Goal: Answer question/provide support

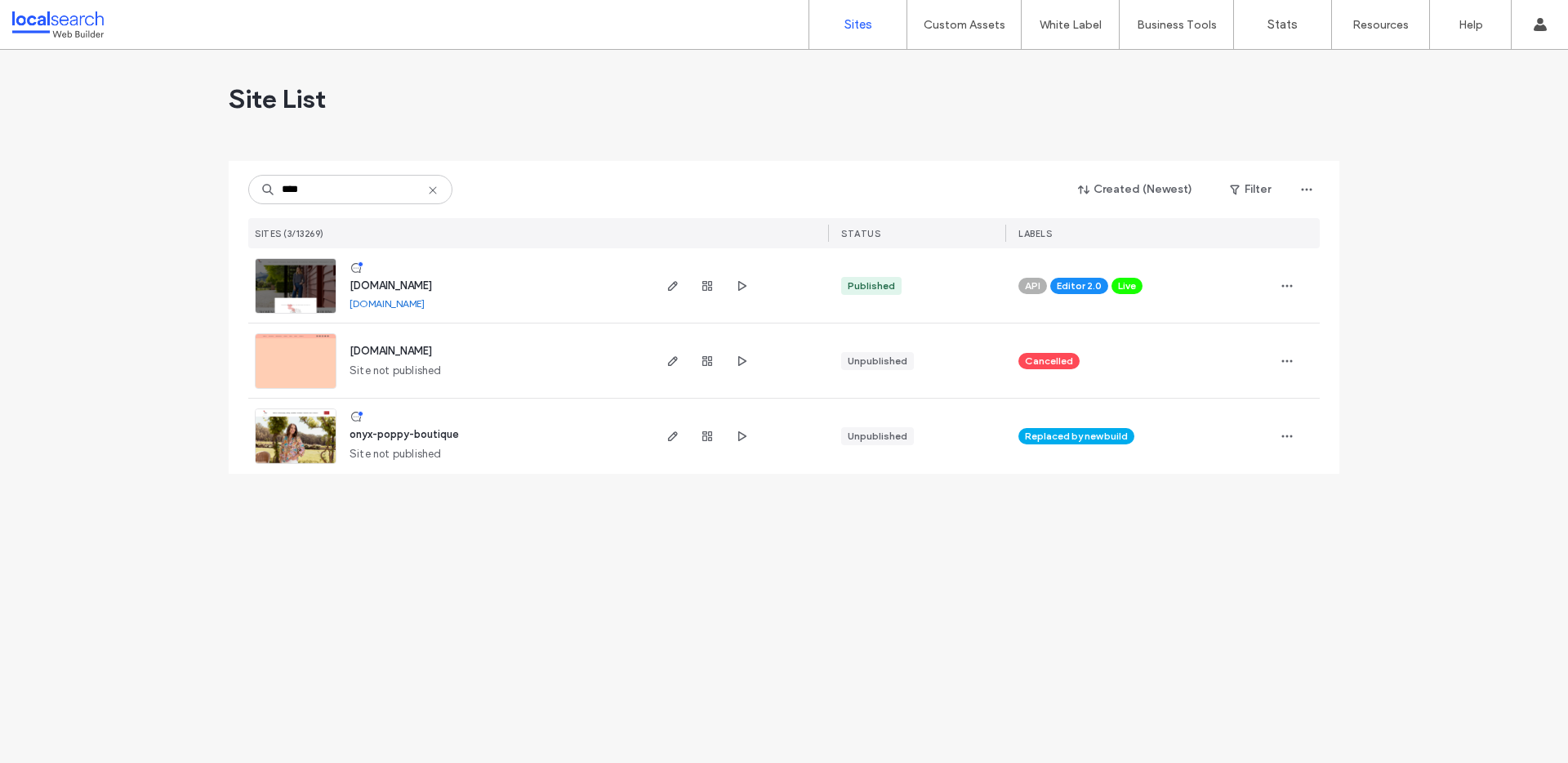
type input "****"
click at [385, 285] on span "[DOMAIN_NAME]" at bounding box center [391, 285] width 83 height 12
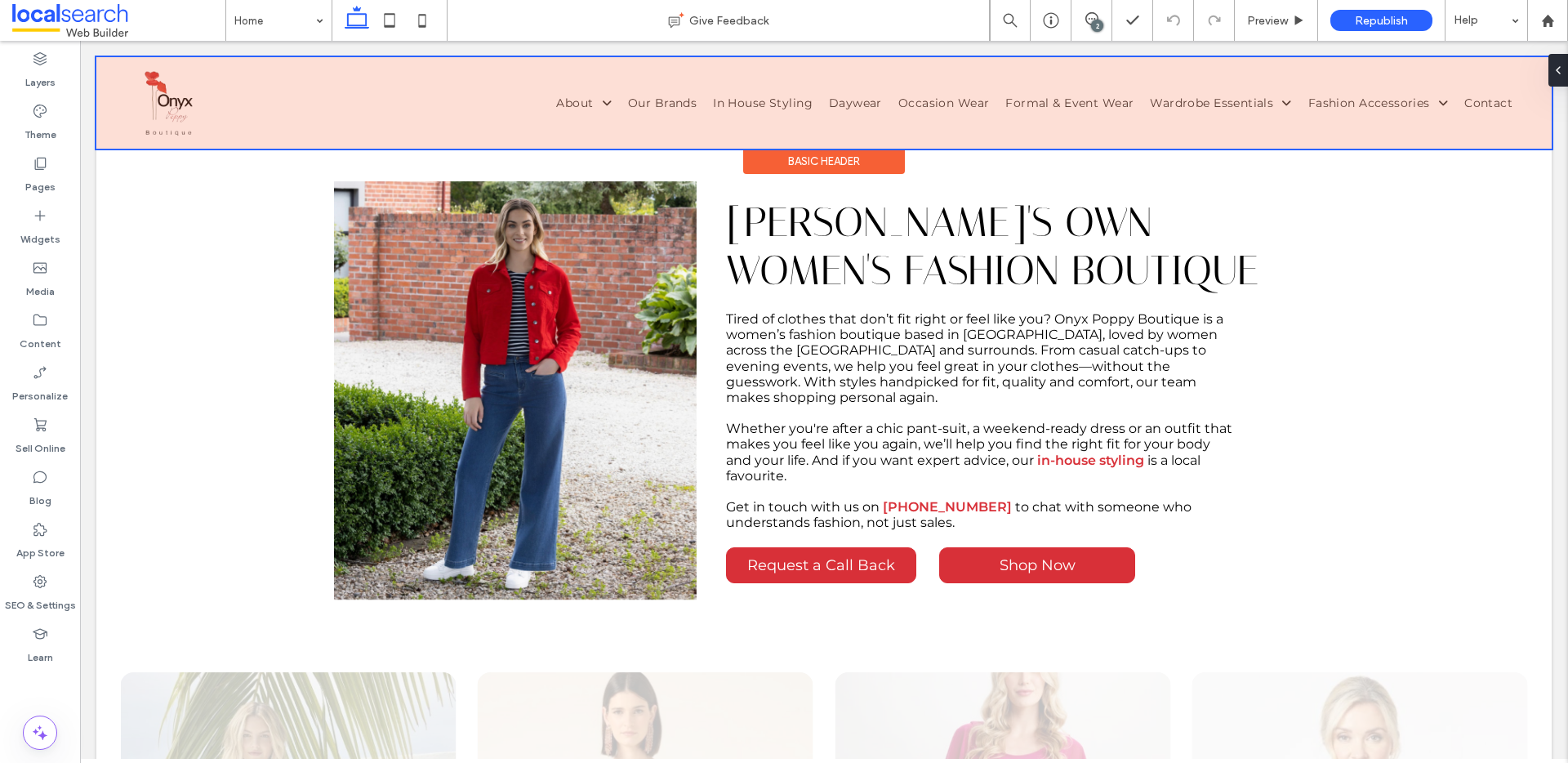
scroll to position [1014, 0]
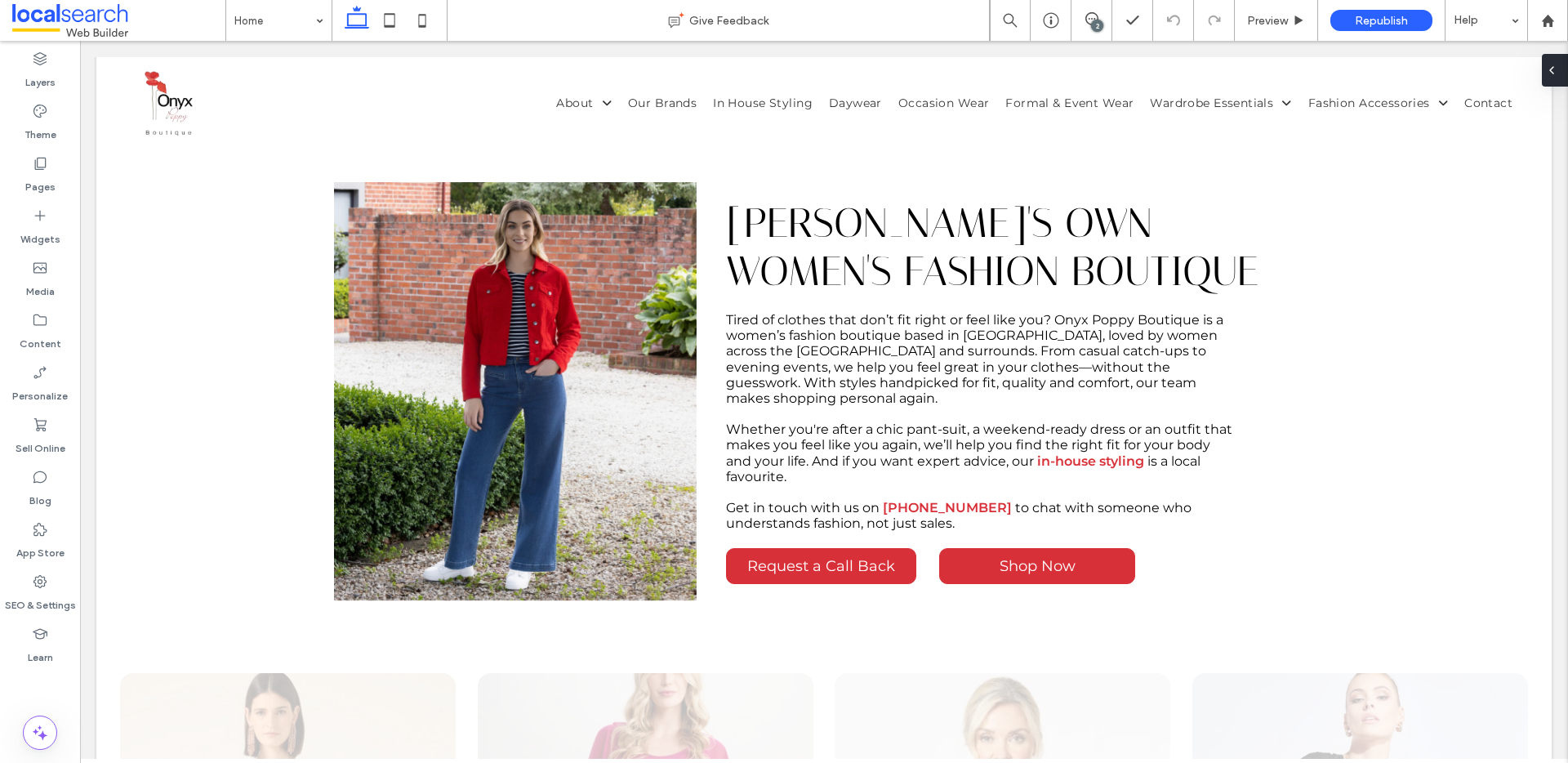
click at [1558, 75] on div at bounding box center [1555, 70] width 26 height 33
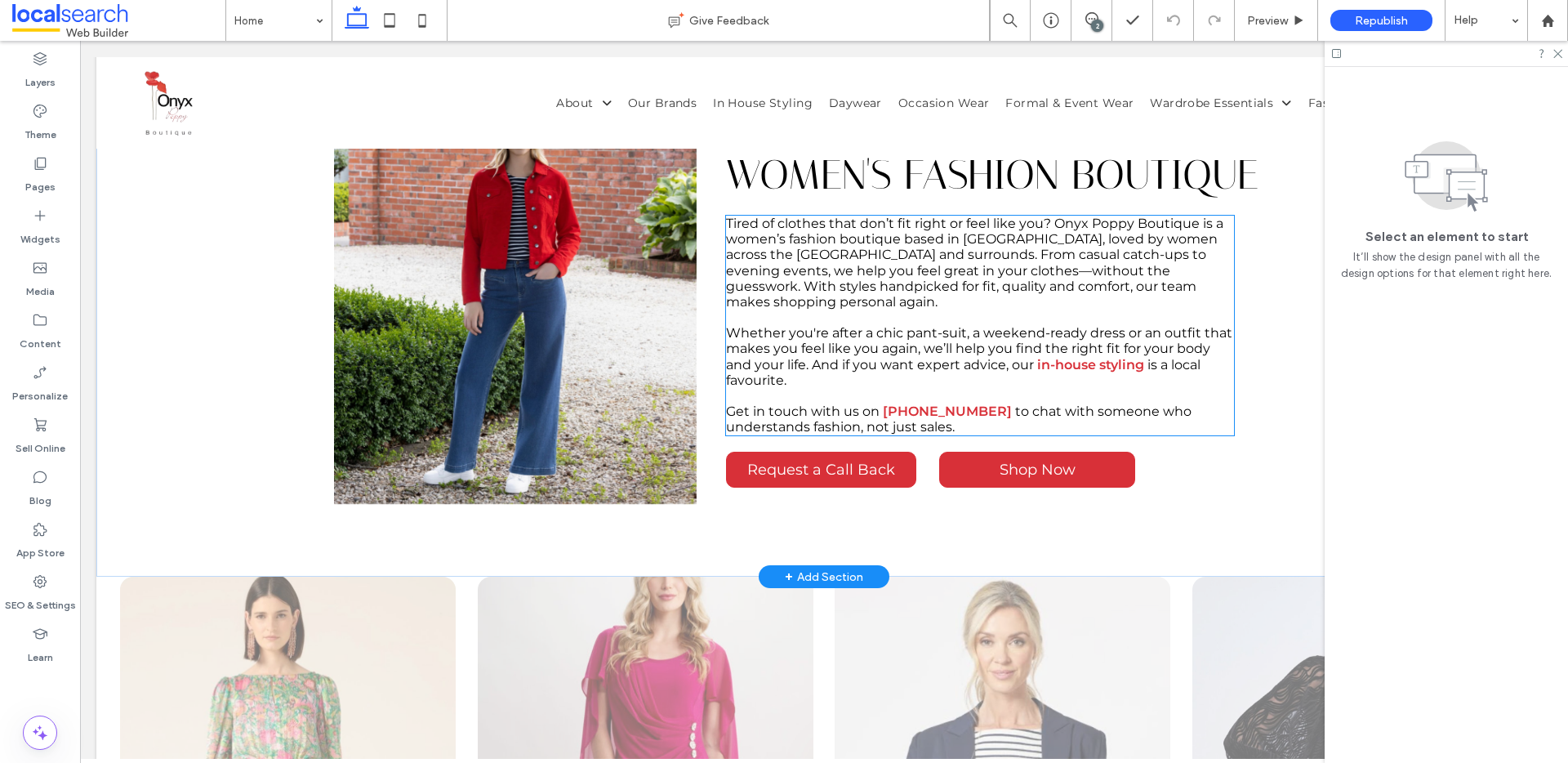
scroll to position [1131, 0]
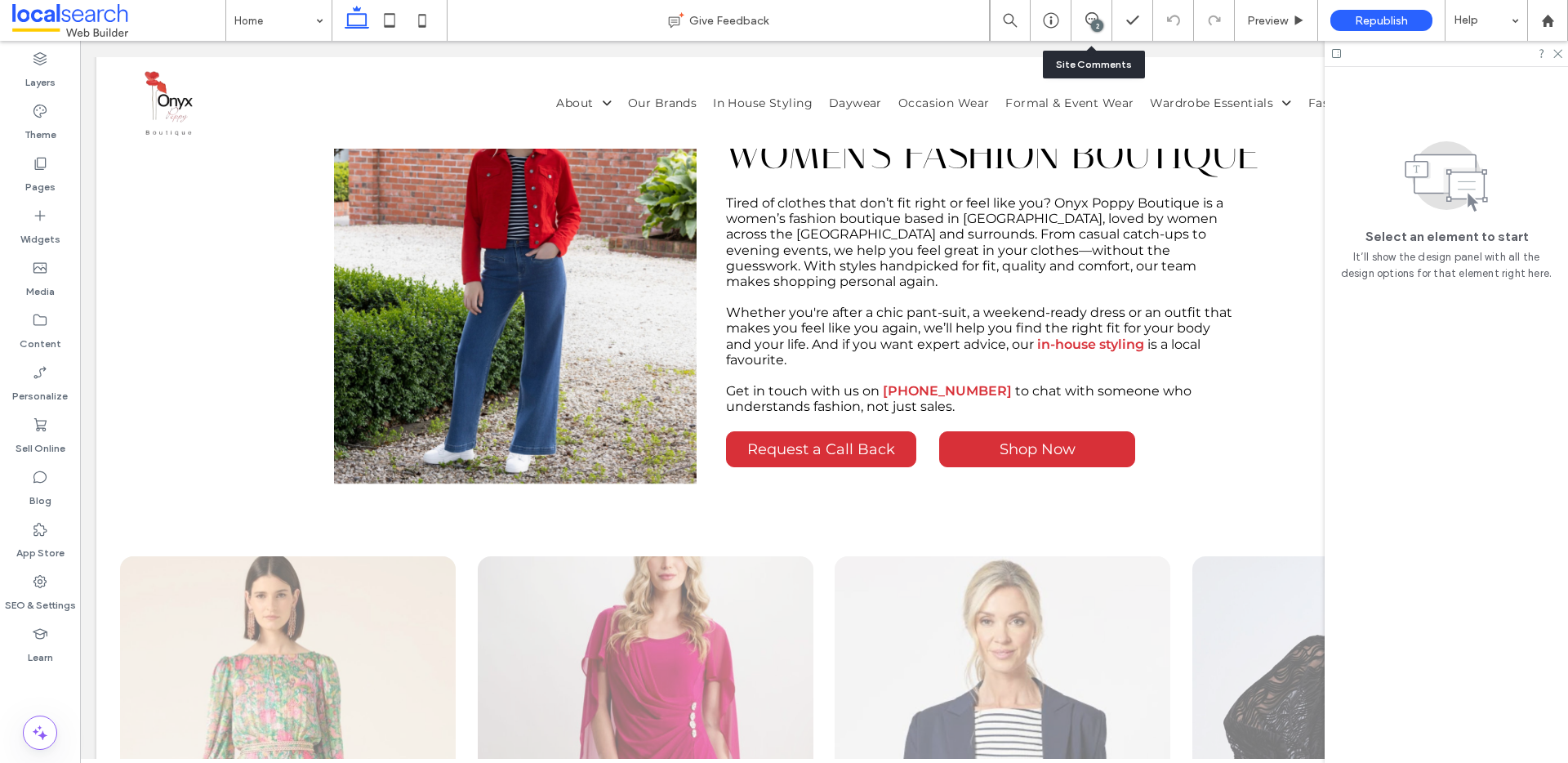
click at [1083, 30] on div "2" at bounding box center [1092, 20] width 41 height 41
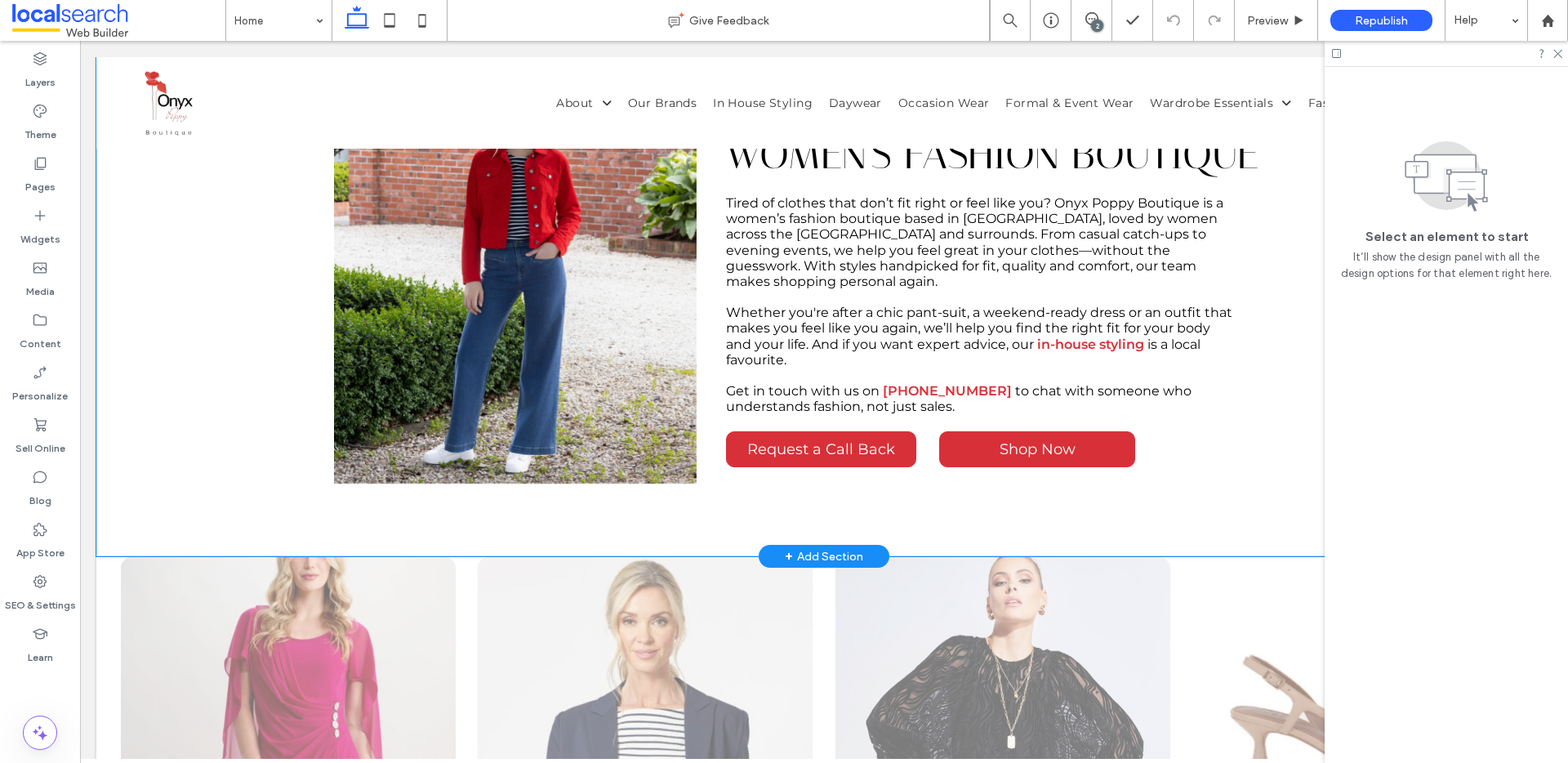
click at [1217, 496] on div "Buderim's Own Women's Fashion Boutique Tired of clothes that don’t fit right or…" at bounding box center [824, 275] width 980 height 564
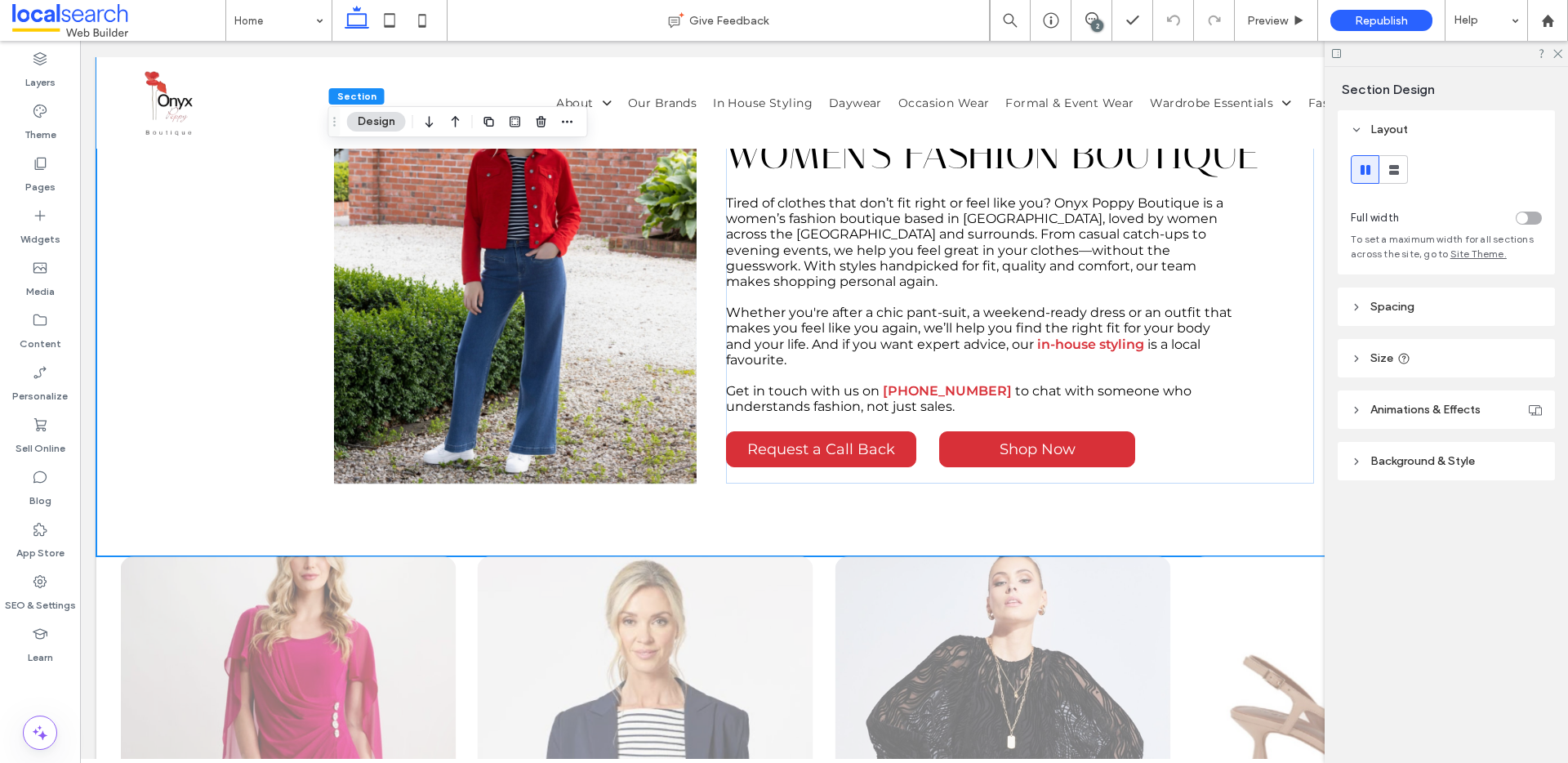
click at [1098, 29] on div "2" at bounding box center [1097, 26] width 12 height 12
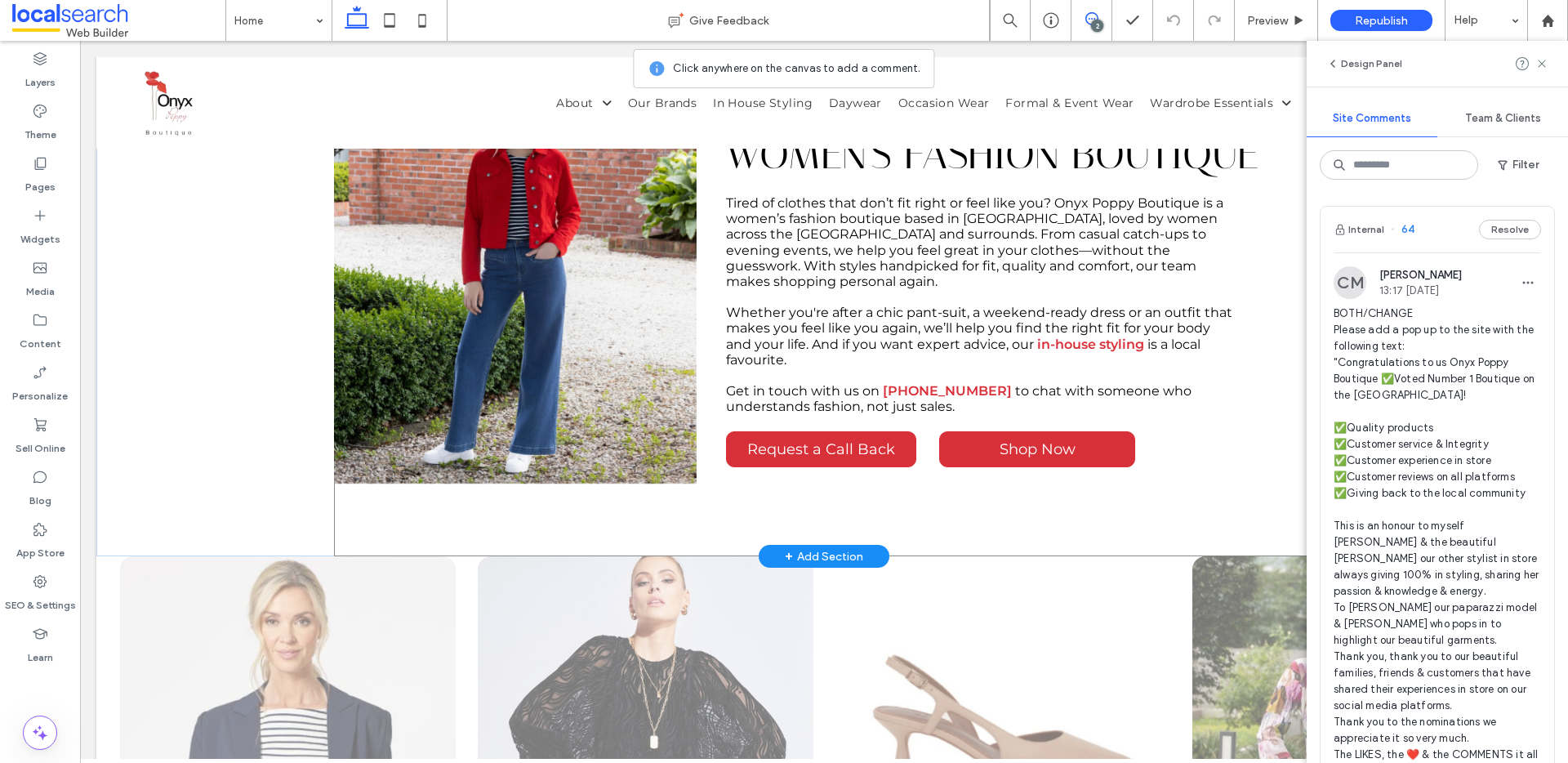
click at [1192, 498] on div "Buderim's Own Women's Fashion Boutique Tired of clothes that don’t fit right or…" at bounding box center [824, 275] width 980 height 564
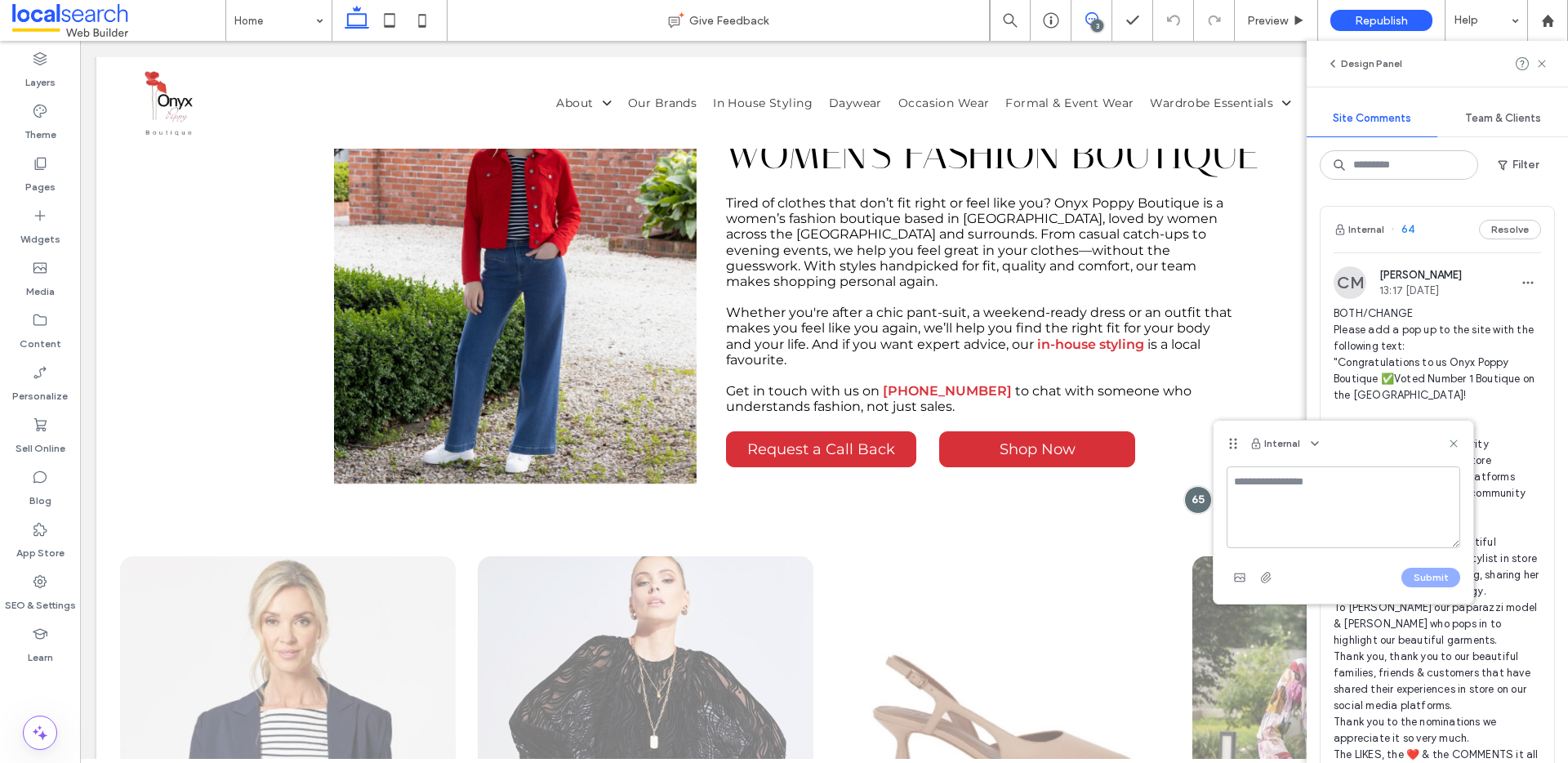
click at [1486, 350] on span "BOTH/CHANGE Please add a pop up to the site with the following text: "Congratul…" at bounding box center [1437, 592] width 207 height 572
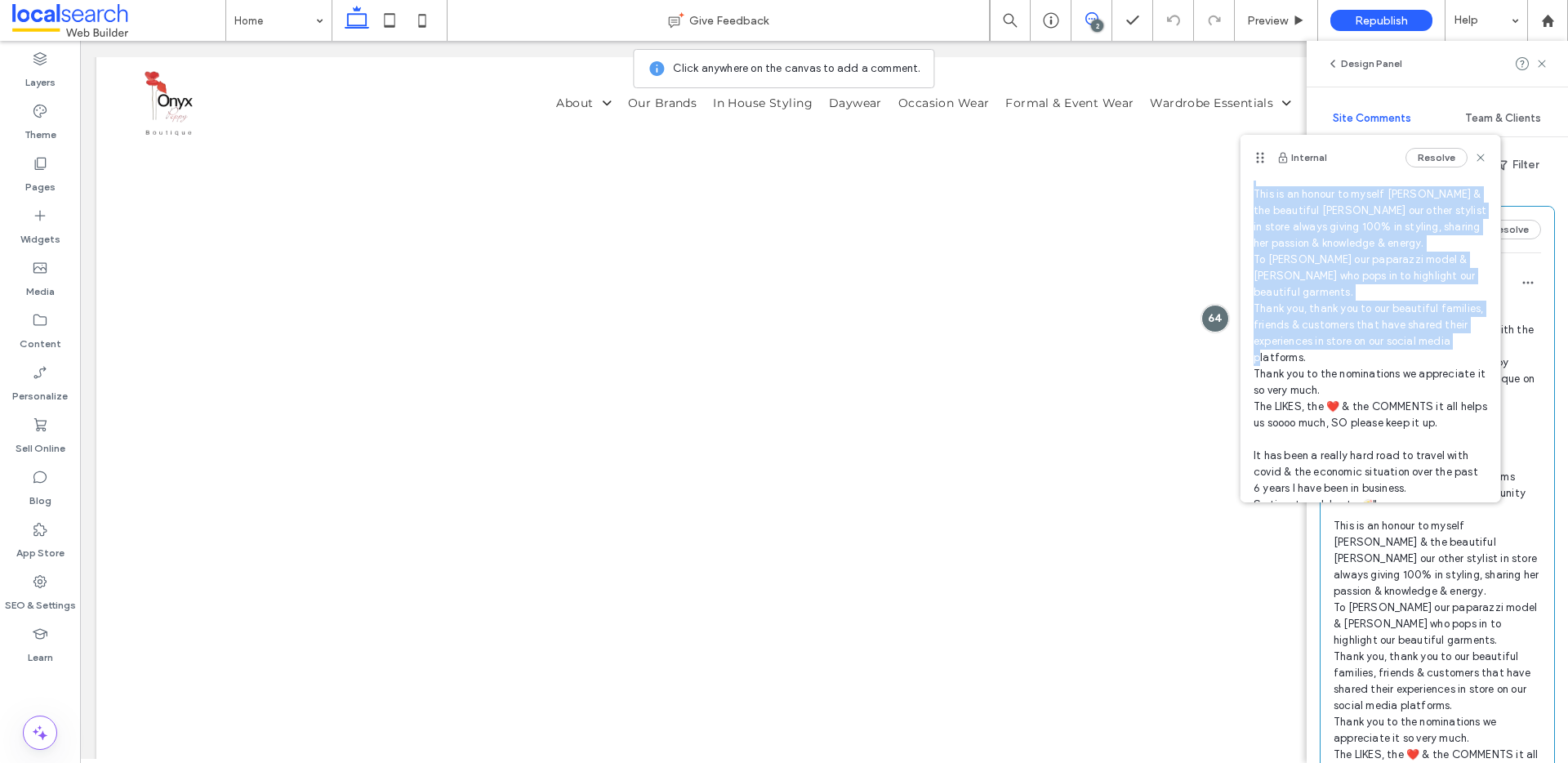
scroll to position [303, 0]
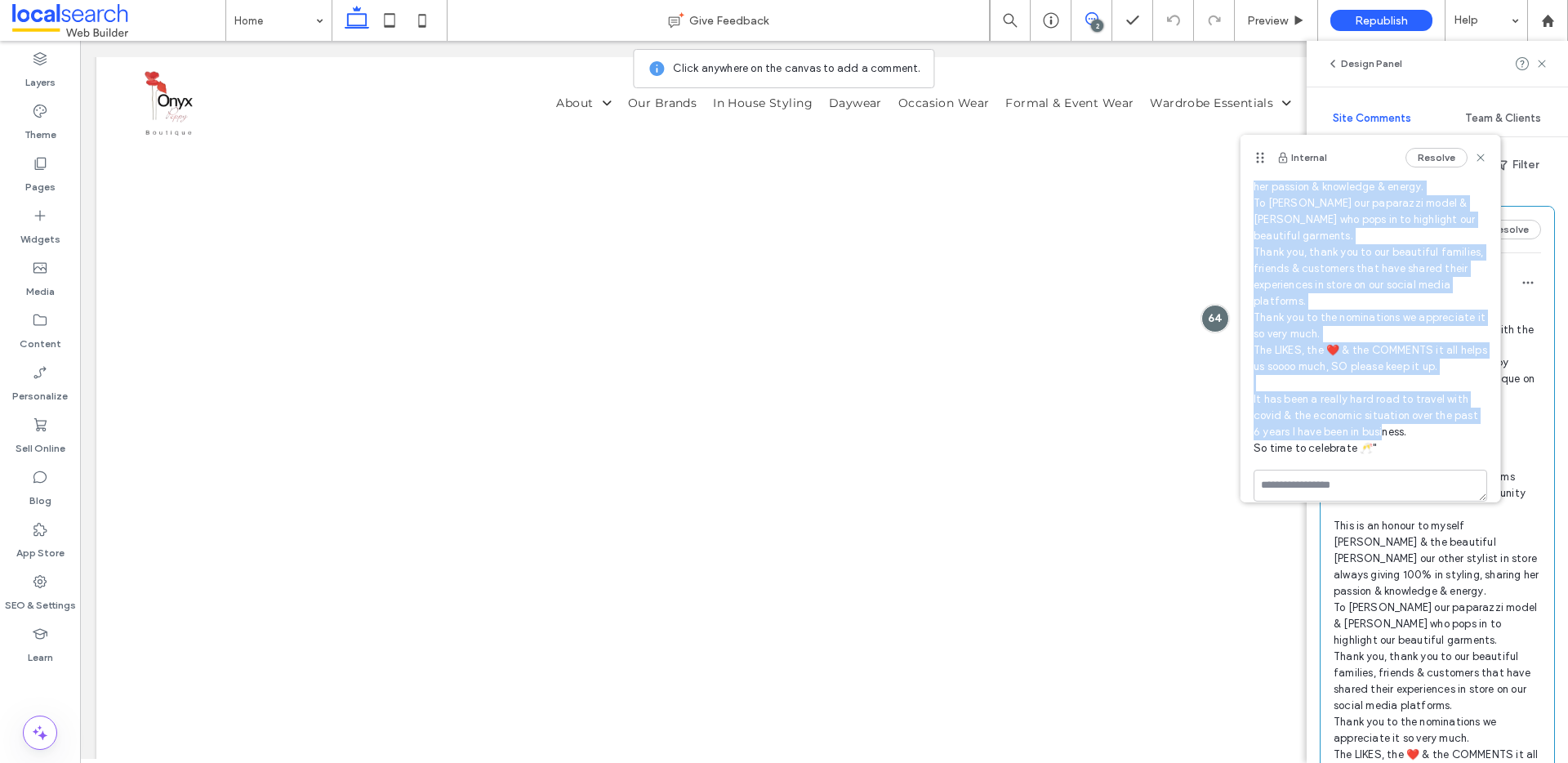
drag, startPoint x: 1254, startPoint y: 274, endPoint x: 1340, endPoint y: 356, distance: 118.8
click at [1378, 432] on span "BOTH/CHANGE Please add a pop up to the site with the following text: "Congratul…" at bounding box center [1370, 186] width 233 height 539
copy span ""Congratulations to us Onyx Poppy Boutique ✅Voted Number 1 Boutique on the Suns…"
click at [1435, 160] on button "Resolve" at bounding box center [1437, 157] width 62 height 20
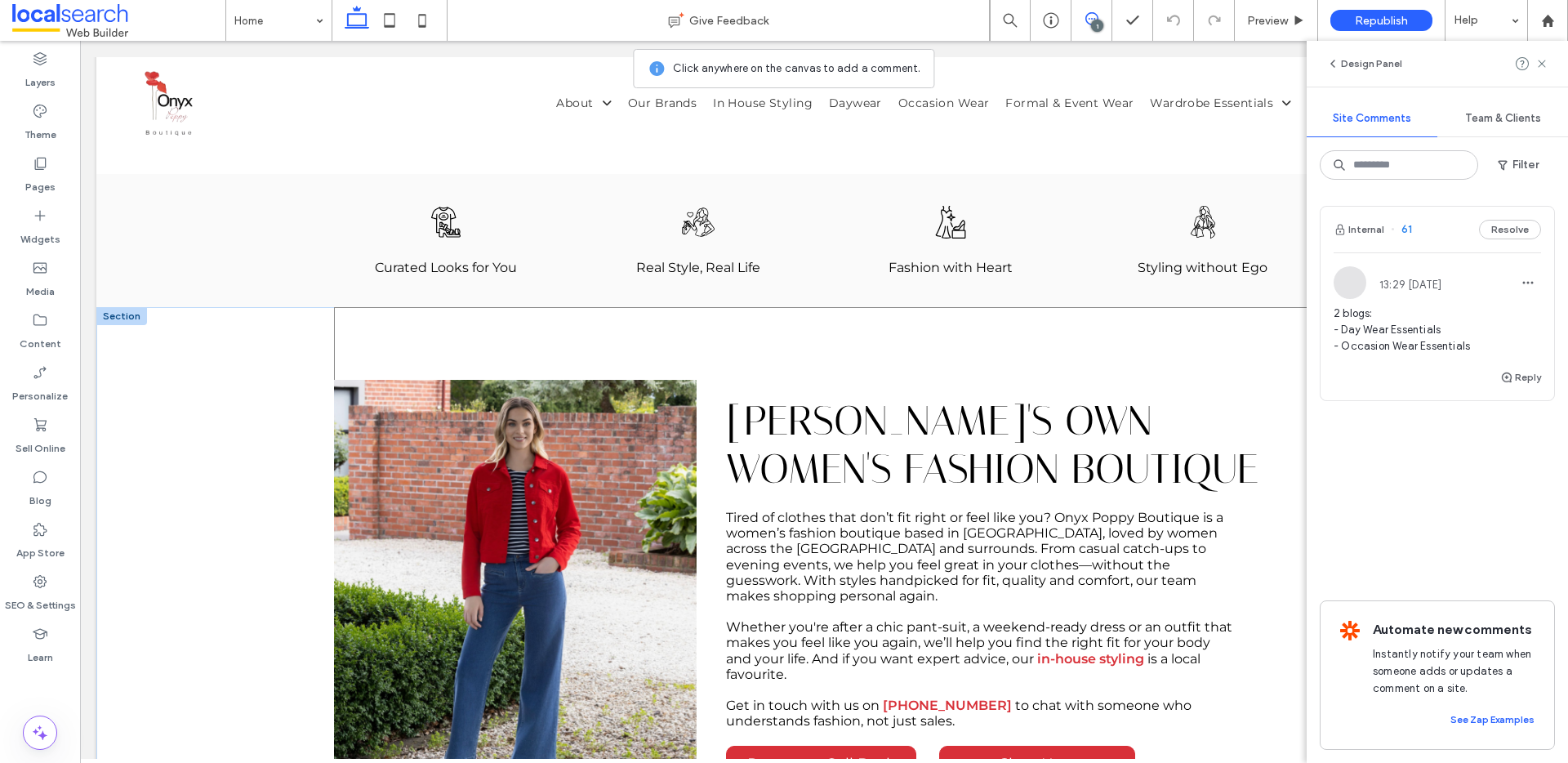
scroll to position [818, 0]
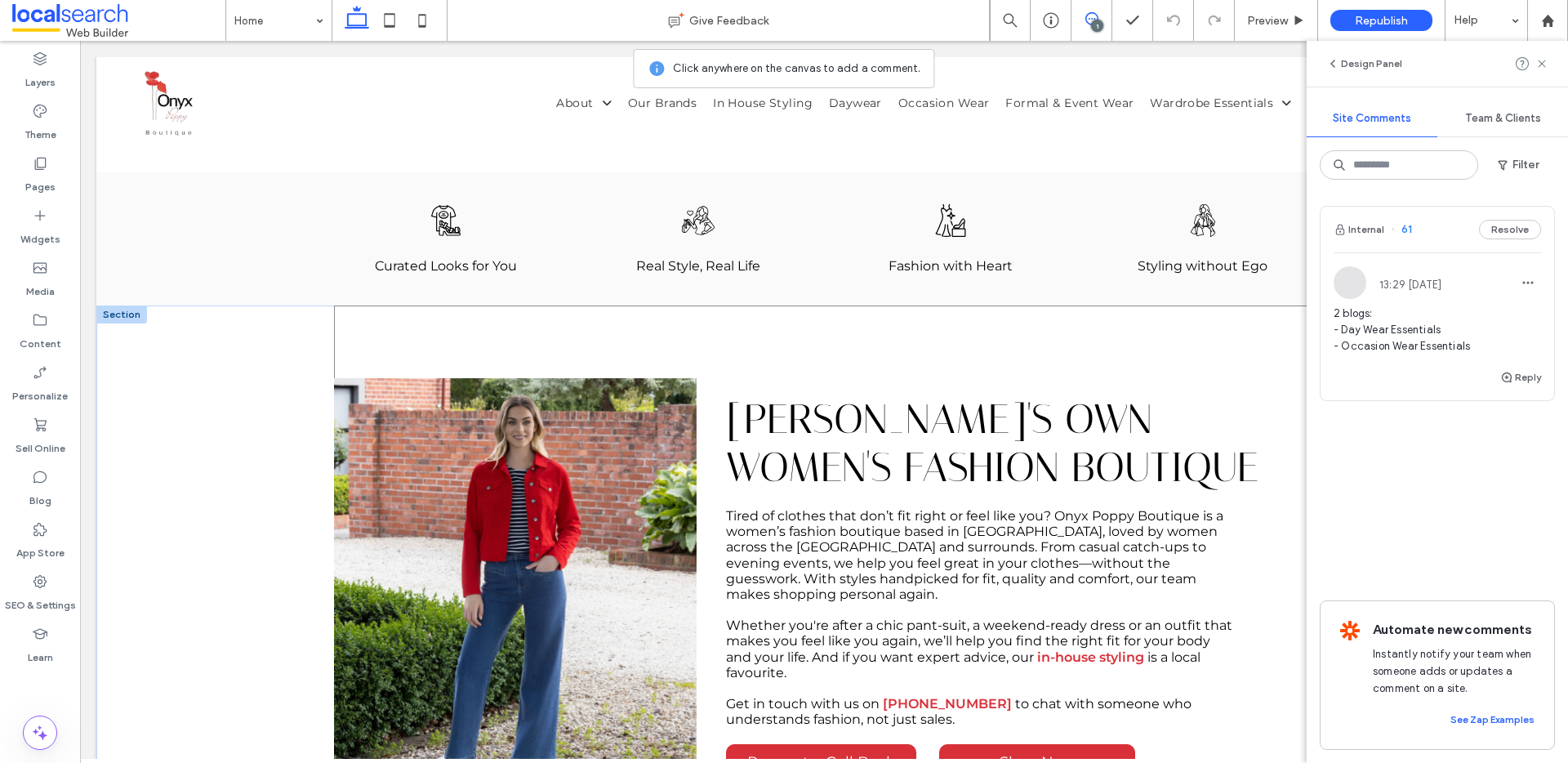
click at [1212, 326] on div "Buderim's Own Women's Fashion Boutique Tired of clothes that don’t fit right or…" at bounding box center [824, 588] width 980 height 564
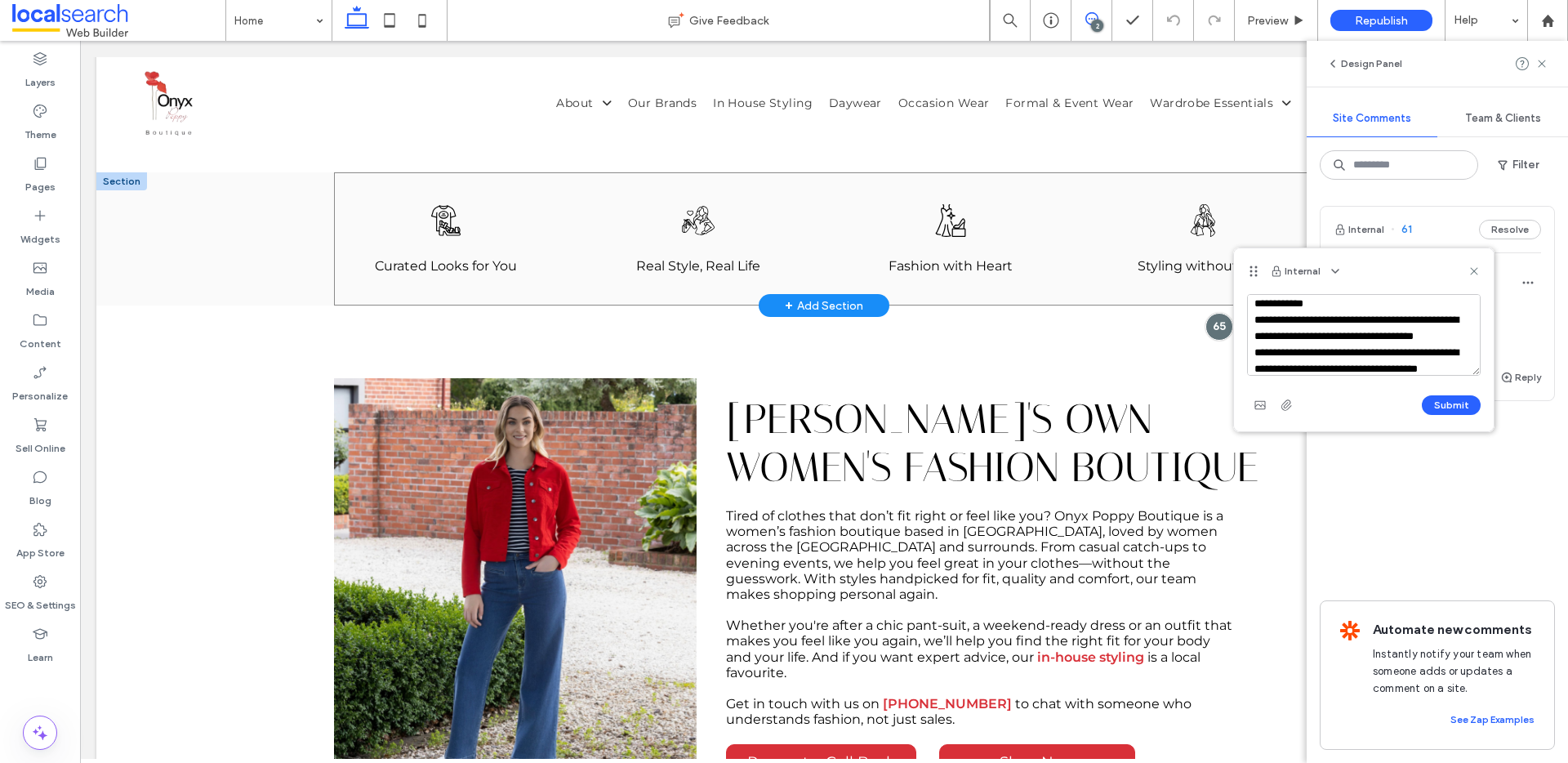
scroll to position [496, 0]
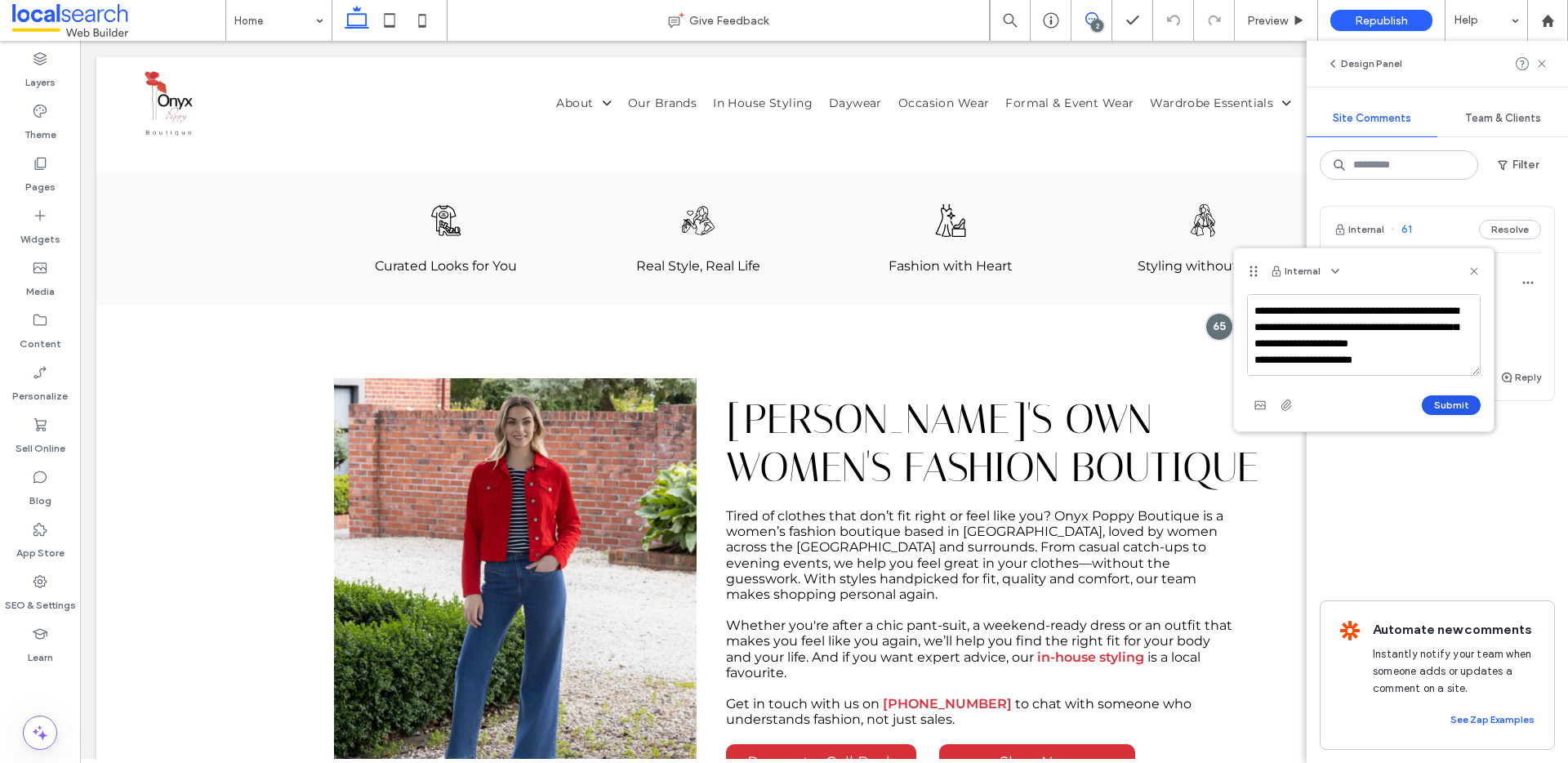
type textarea "**********"
click at [1457, 398] on button "Submit" at bounding box center [1450, 405] width 59 height 20
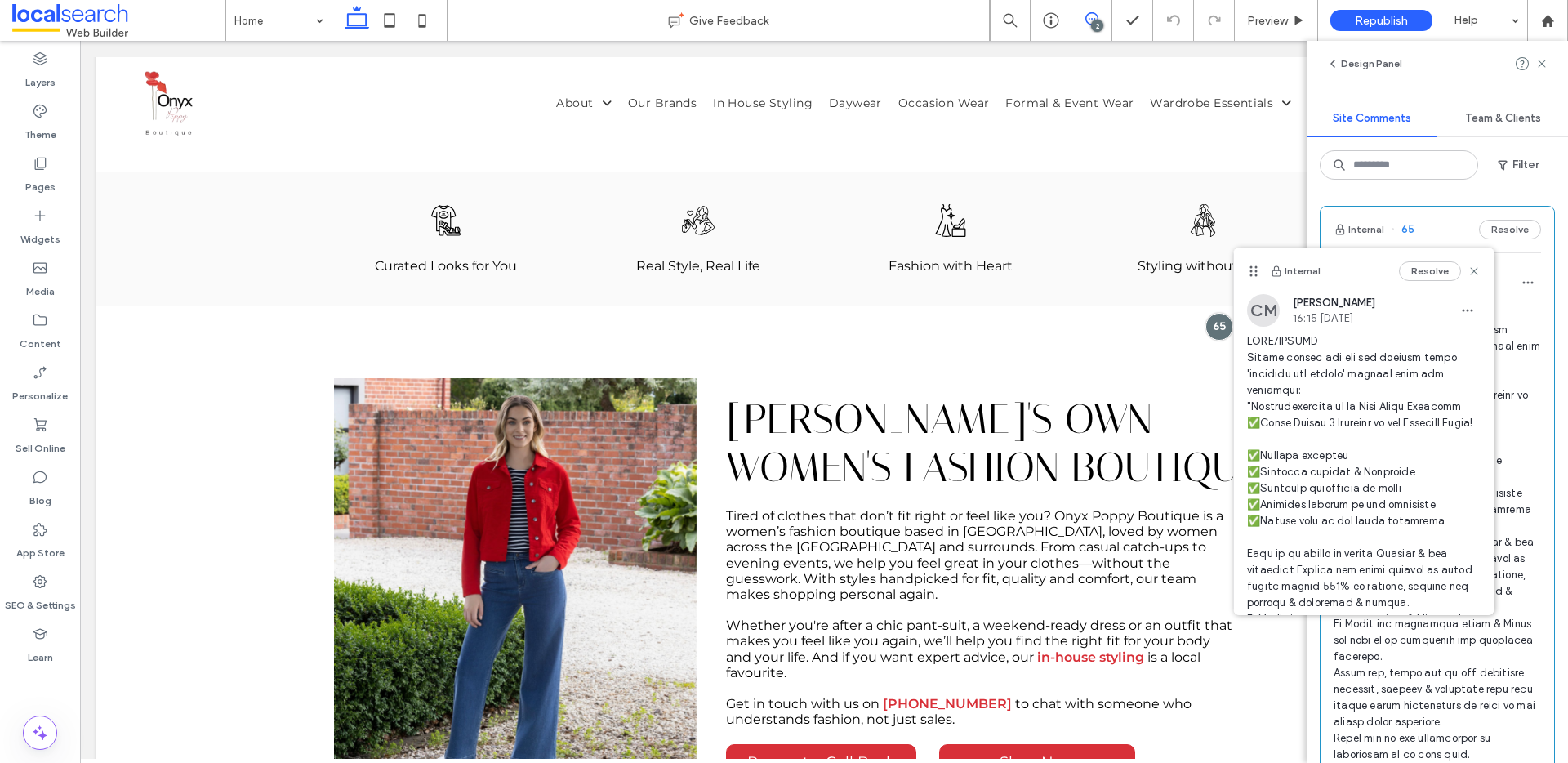
scroll to position [0, 0]
click at [1467, 270] on icon at bounding box center [1473, 271] width 13 height 13
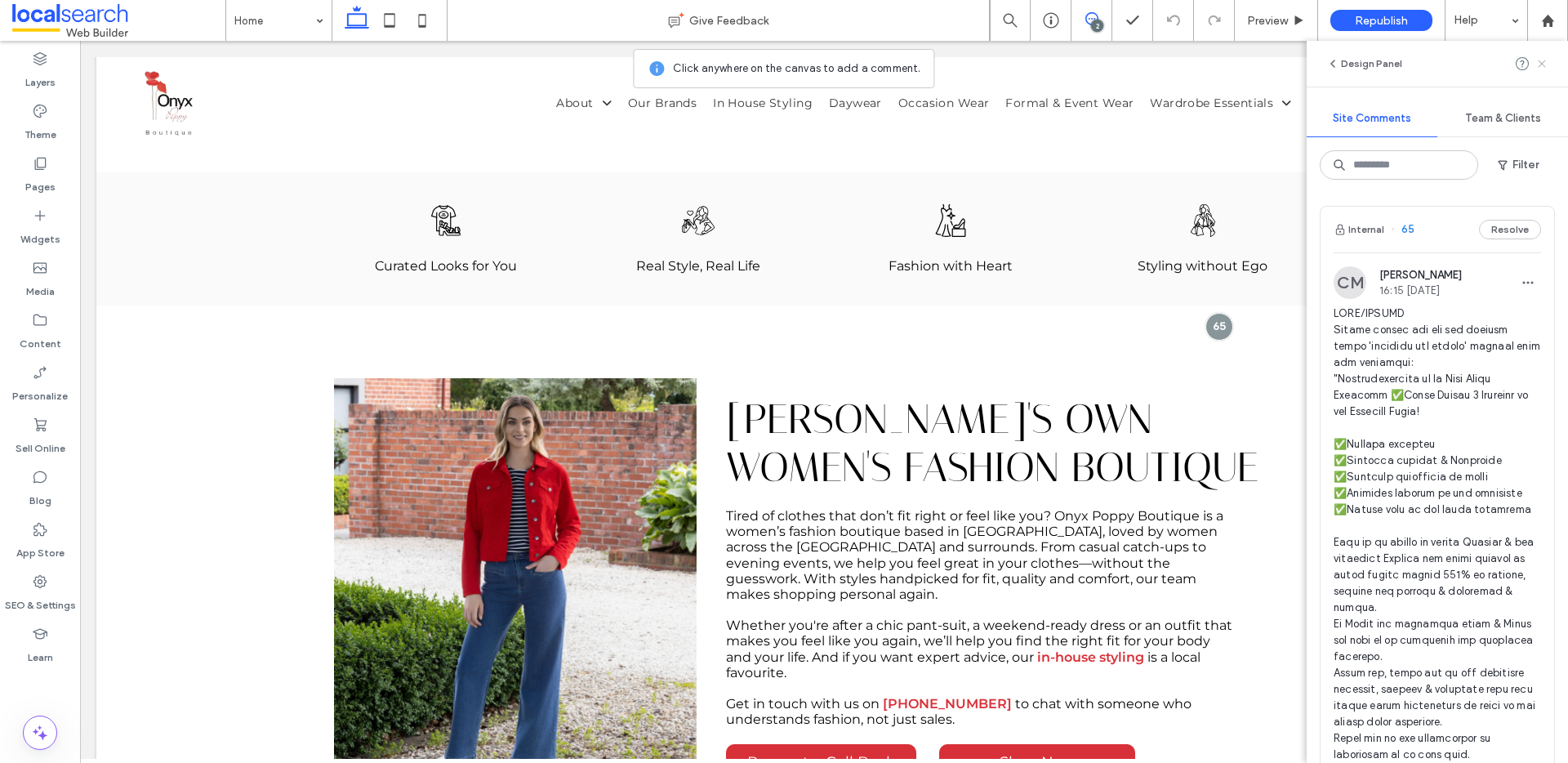
click at [1545, 65] on icon at bounding box center [1541, 63] width 13 height 13
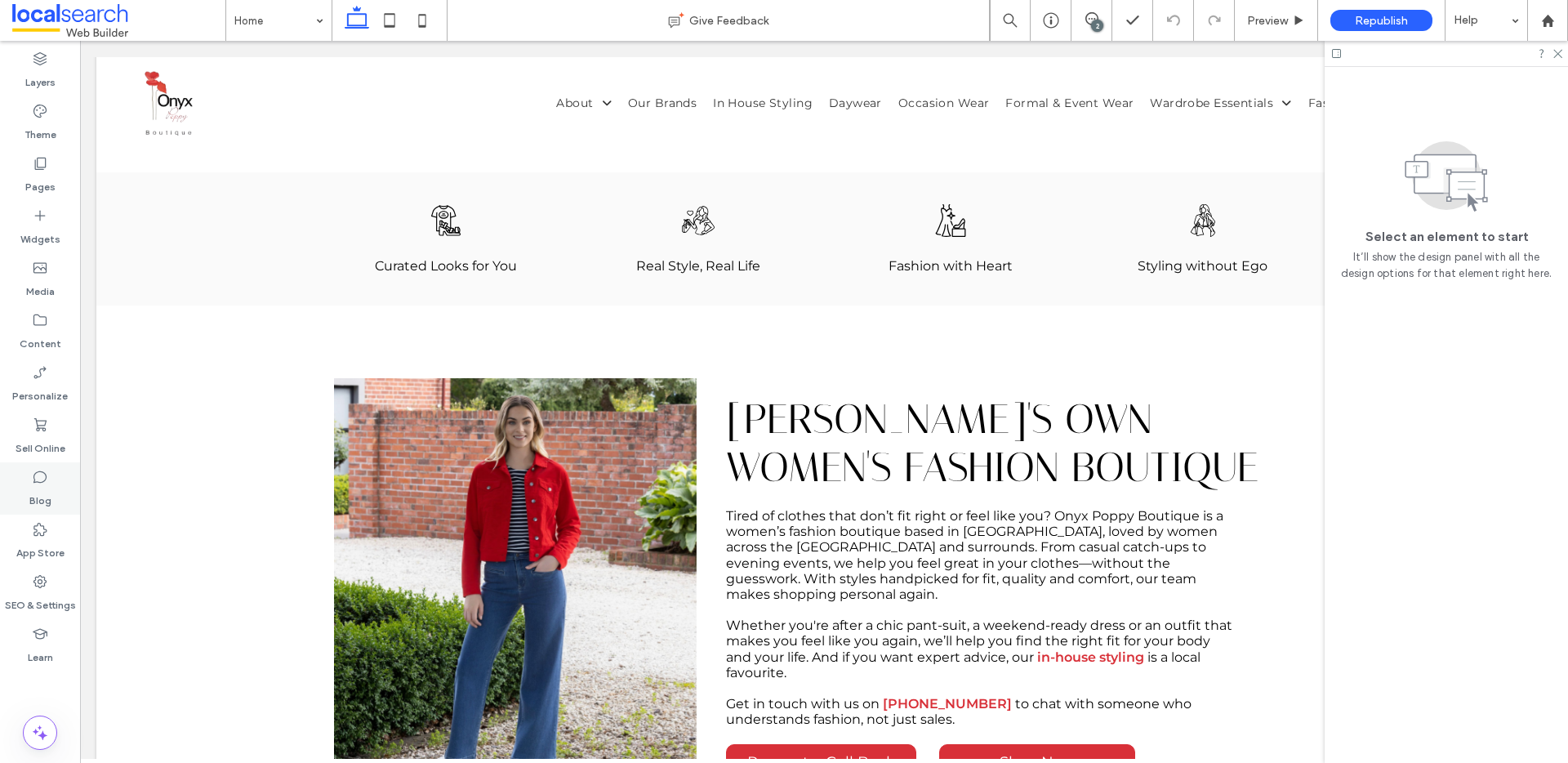
click at [44, 503] on label "Blog" at bounding box center [41, 496] width 22 height 23
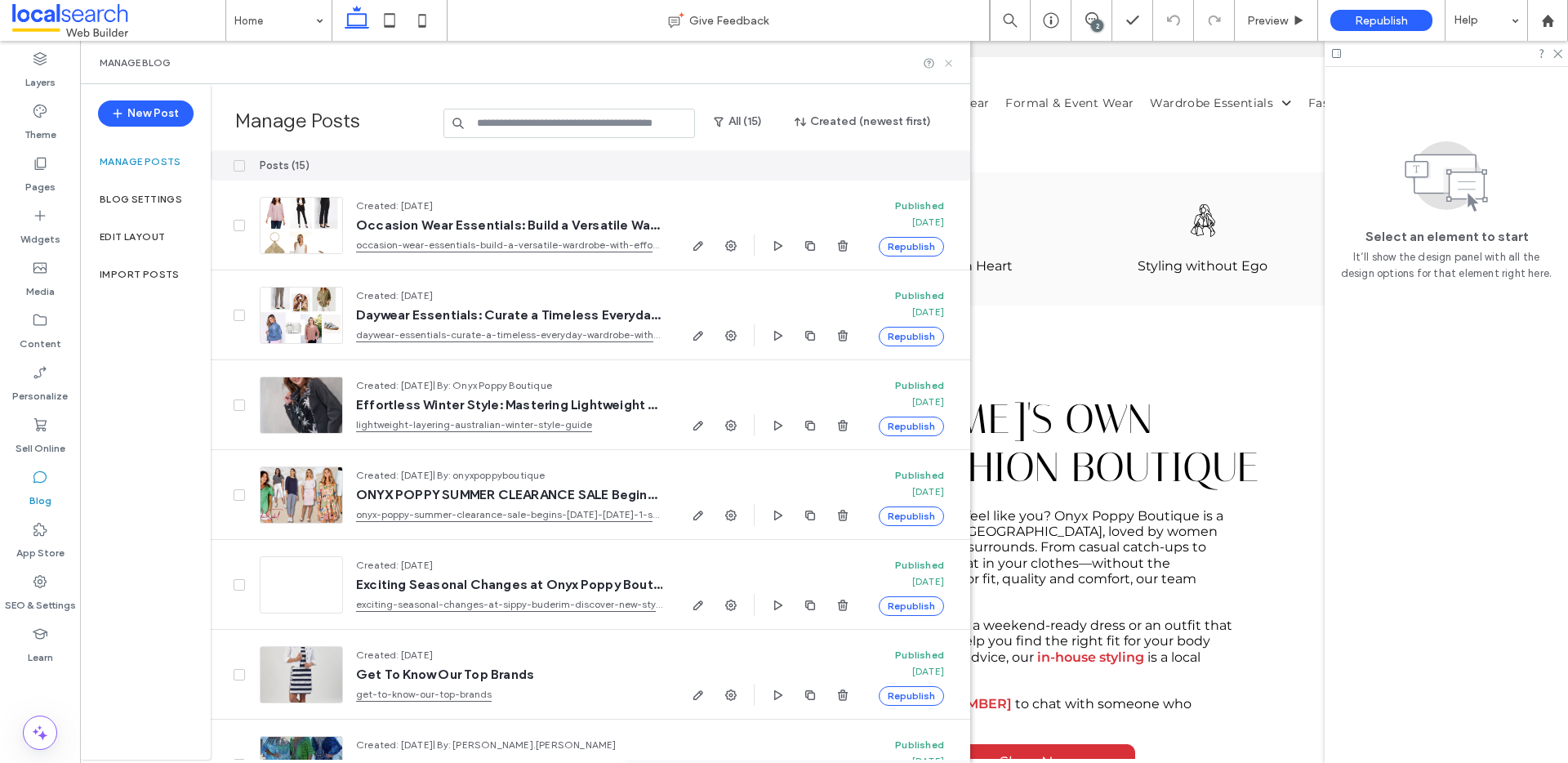
click at [947, 66] on icon at bounding box center [948, 63] width 12 height 12
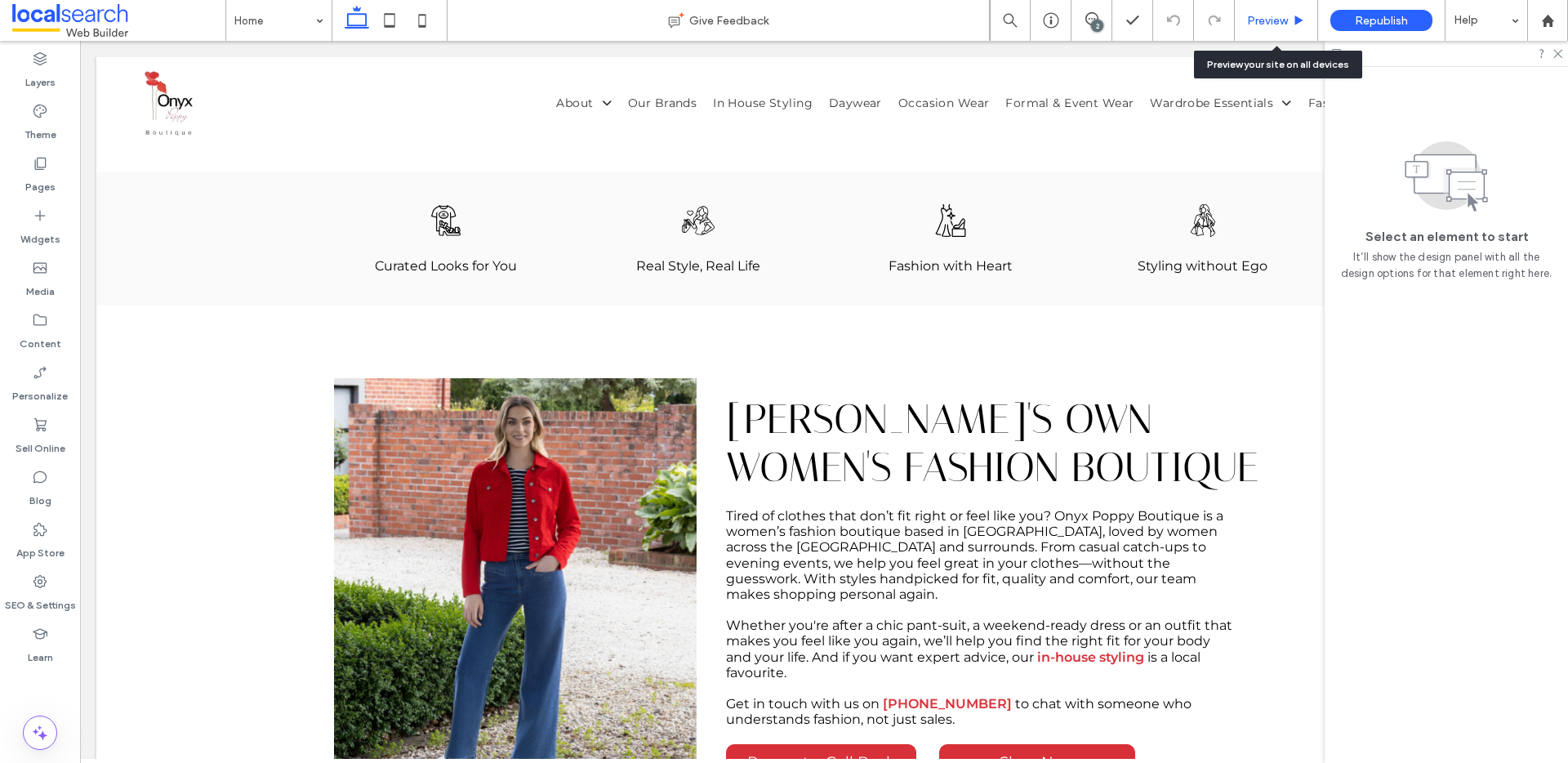
click at [1280, 17] on span "Preview" at bounding box center [1267, 21] width 41 height 14
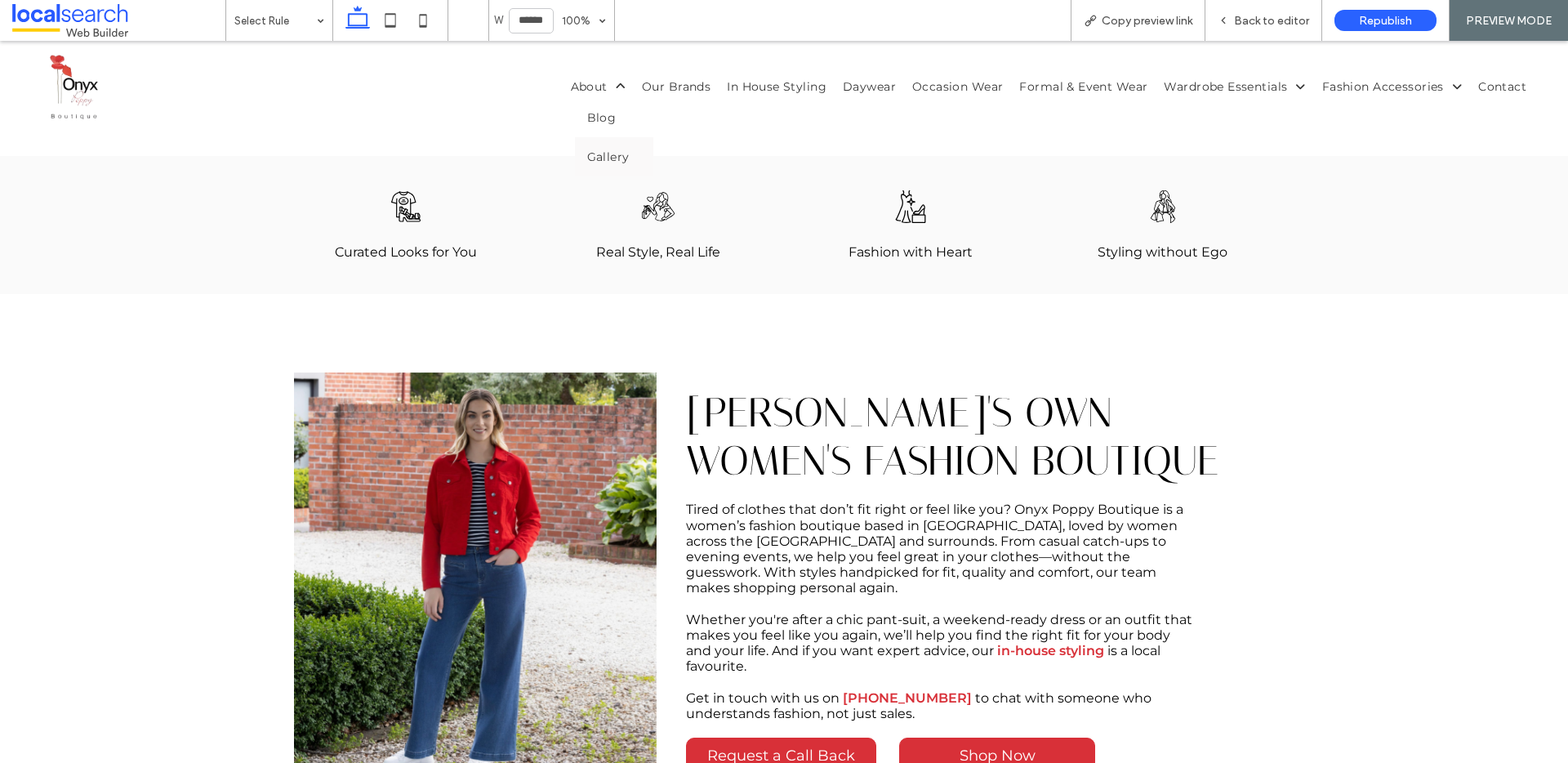
drag, startPoint x: 594, startPoint y: 151, endPoint x: 595, endPoint y: 111, distance: 40.0
click at [595, 111] on span "Blog" at bounding box center [602, 118] width 30 height 15
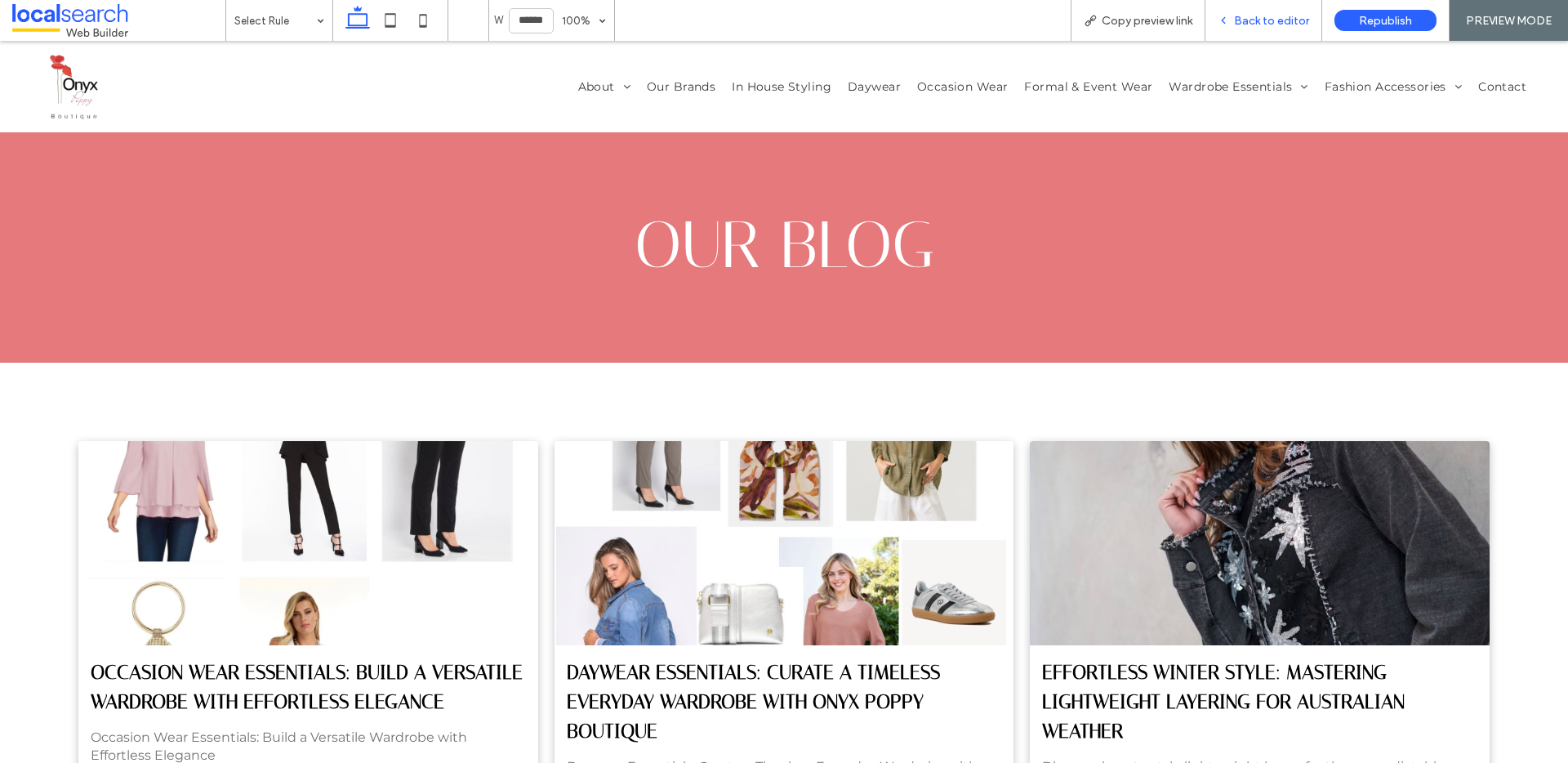
click at [1272, 28] on div "Back to editor" at bounding box center [1263, 20] width 117 height 41
click at [1251, 16] on span "Back to editor" at bounding box center [1271, 21] width 75 height 14
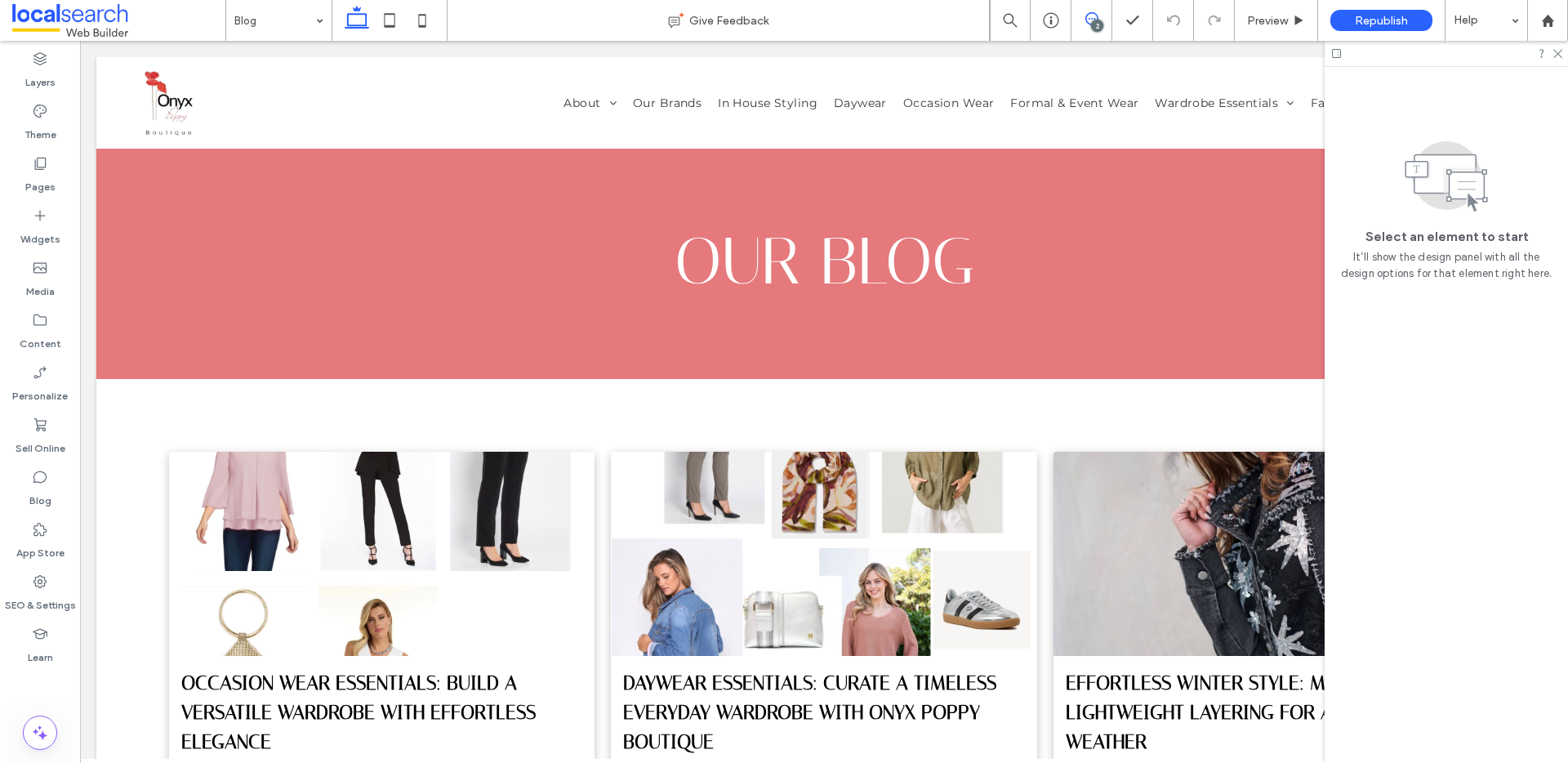
drag, startPoint x: 1073, startPoint y: 16, endPoint x: 1081, endPoint y: 18, distance: 8.2
click at [1073, 16] on span at bounding box center [1092, 18] width 40 height 13
